Goal: Task Accomplishment & Management: Manage account settings

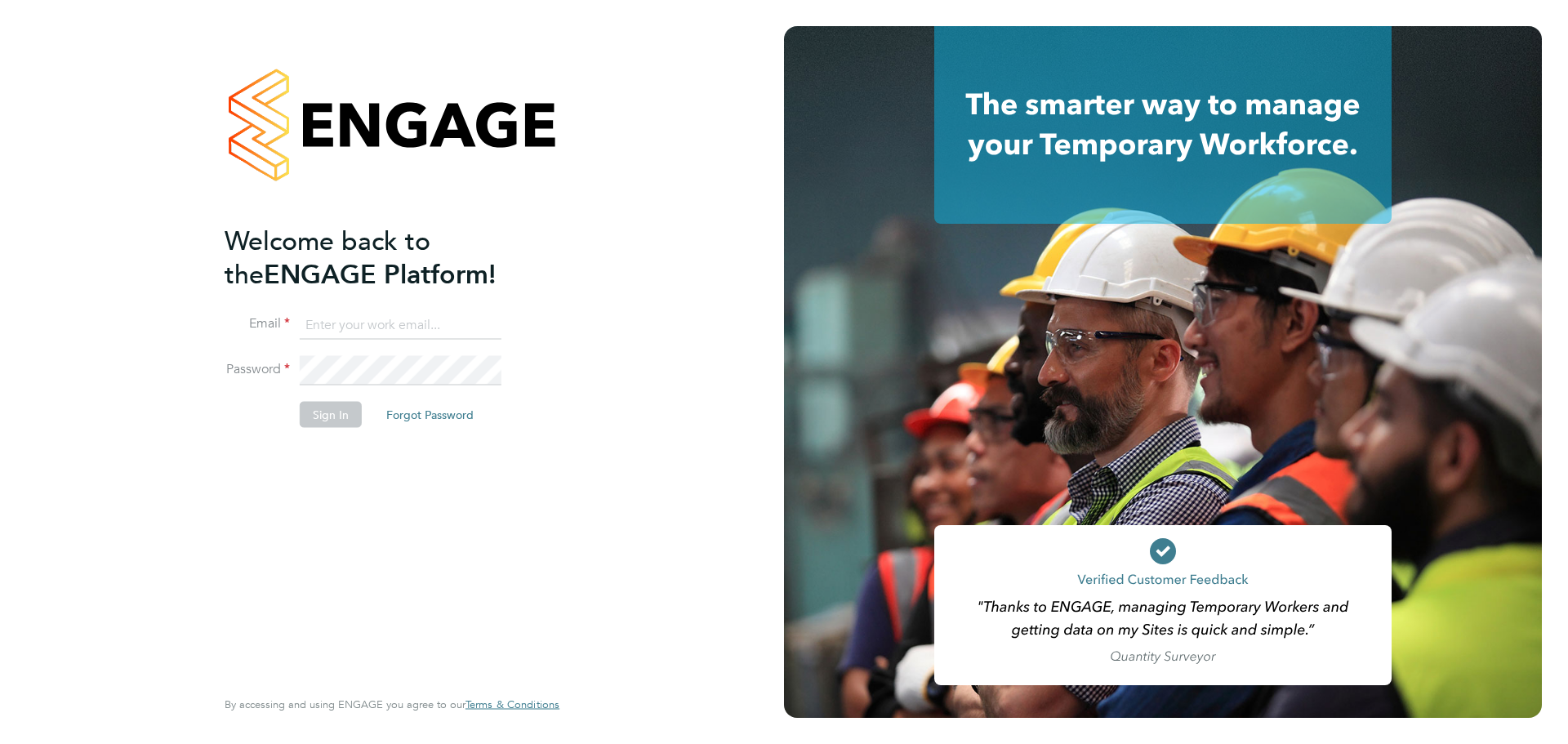
type input "[PERSON_NAME][EMAIL_ADDRESS][DOMAIN_NAME]"
click at [328, 408] on button "Sign In" at bounding box center [330, 414] width 62 height 26
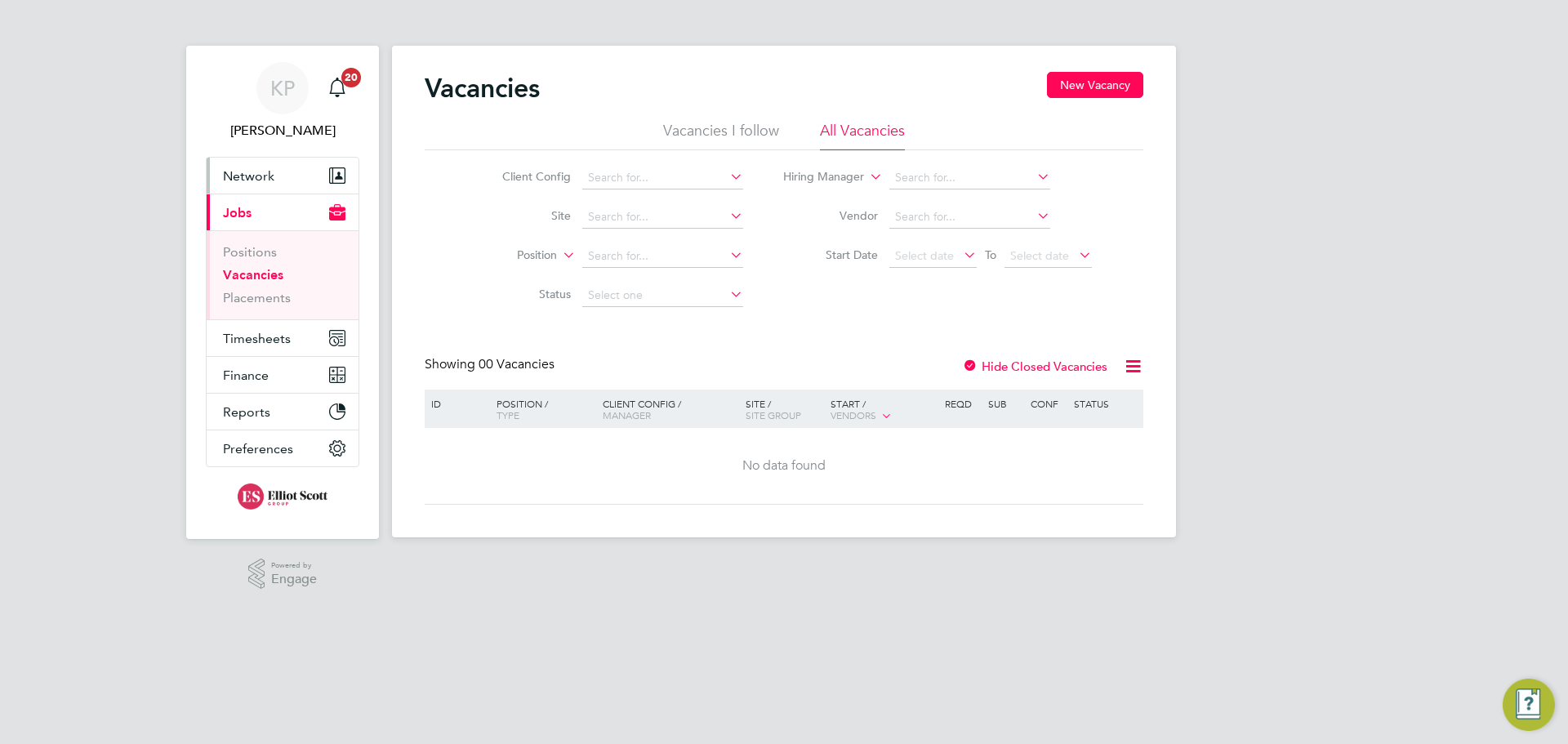
click at [263, 172] on span "Network" at bounding box center [248, 175] width 51 height 16
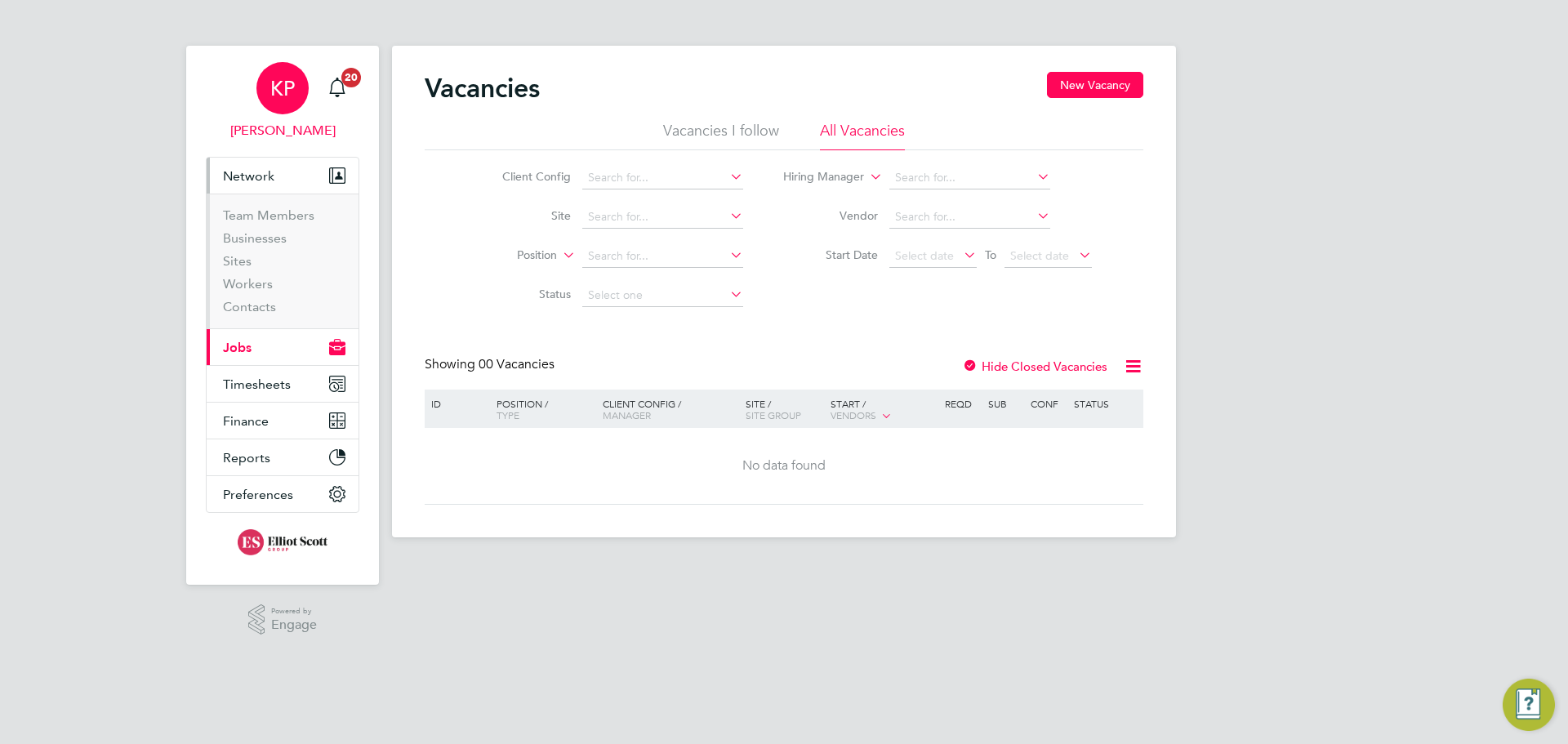
click at [292, 122] on span "Kimberley Phillips" at bounding box center [282, 130] width 153 height 19
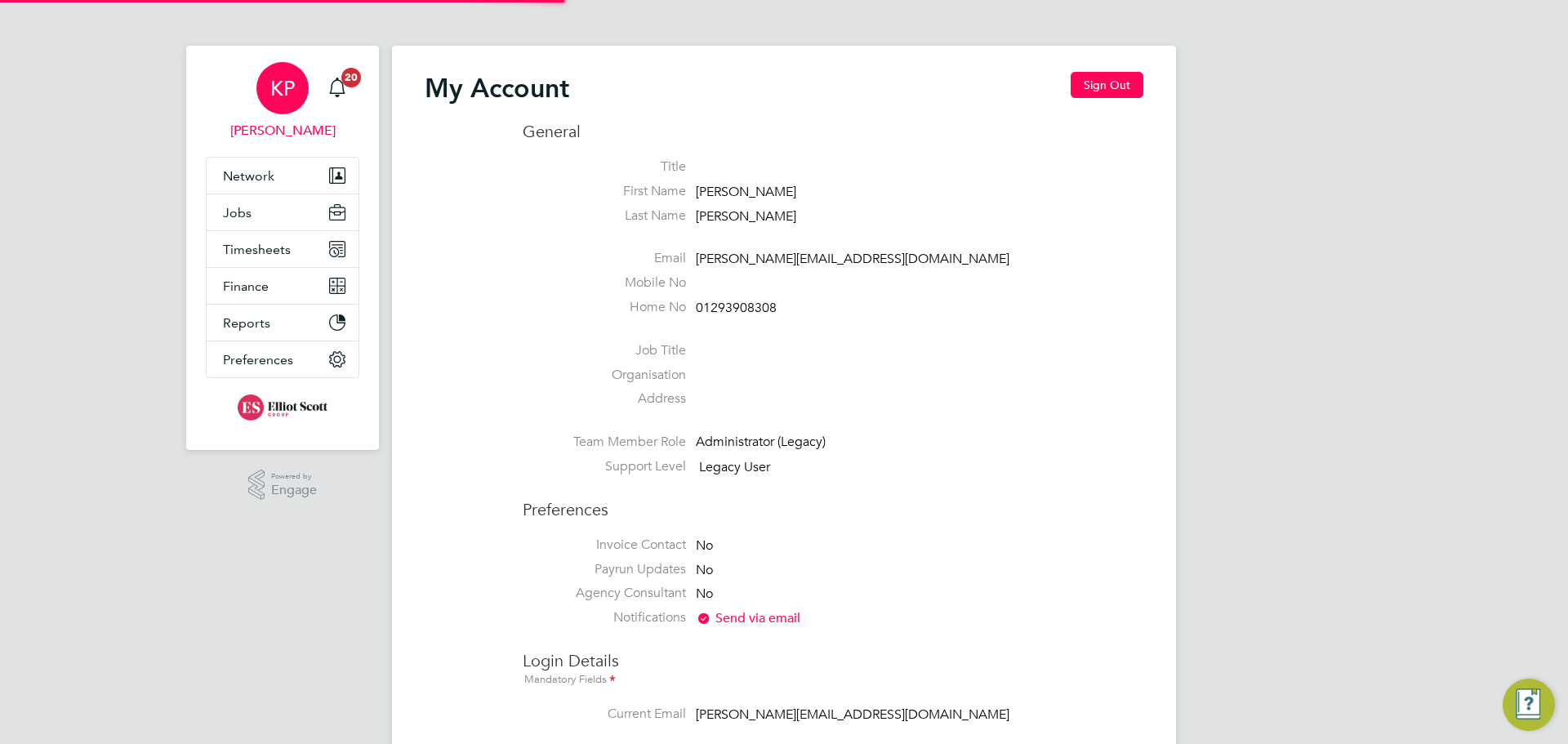
type input "[PERSON_NAME][EMAIL_ADDRESS][DOMAIN_NAME]"
click at [1114, 83] on button "Sign Out" at bounding box center [1107, 84] width 72 height 26
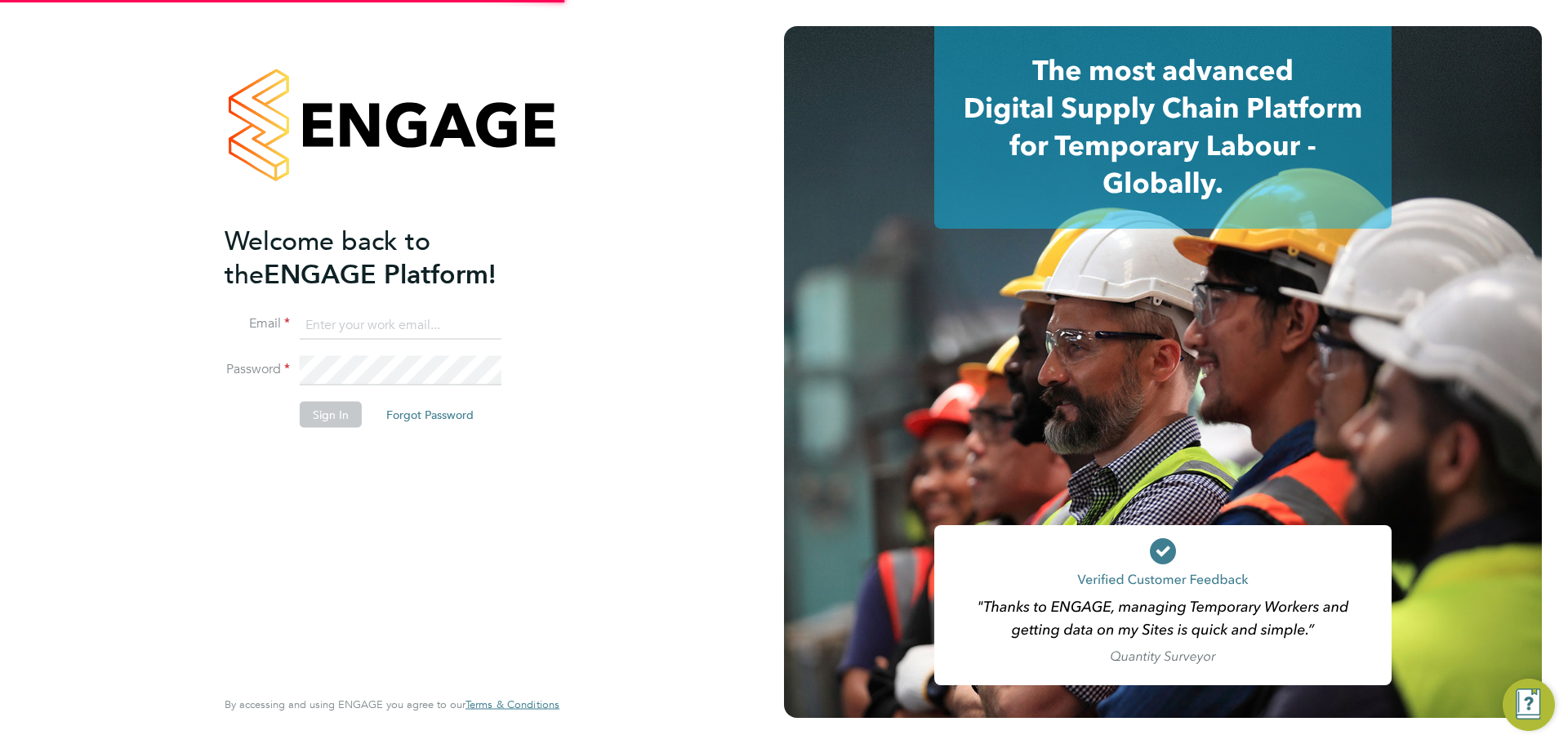
type input "[PERSON_NAME][EMAIL_ADDRESS][DOMAIN_NAME]"
